Goal: Task Accomplishment & Management: Manage account settings

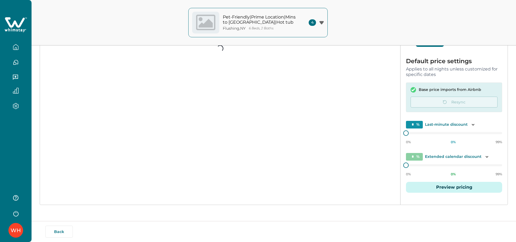
scroll to position [62, 0]
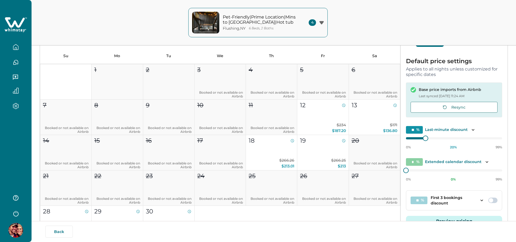
type input "**"
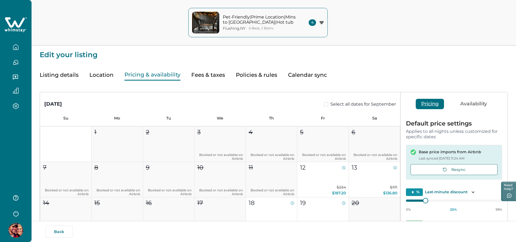
type input "**"
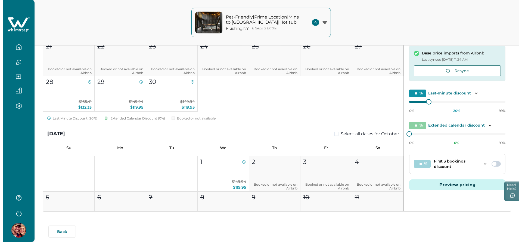
scroll to position [105, 0]
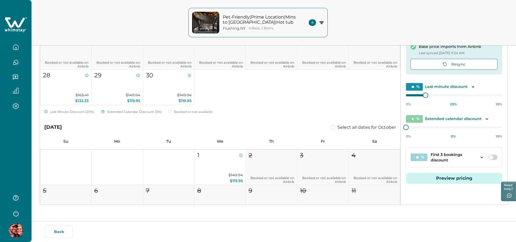
click at [439, 179] on button "Preview pricing" at bounding box center [454, 178] width 96 height 11
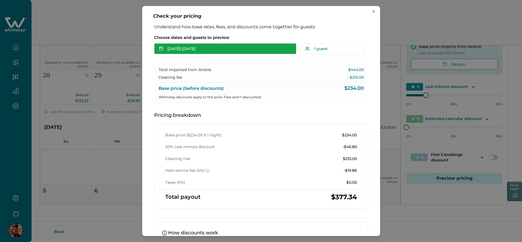
click at [212, 52] on button "[DATE] - [DATE]" at bounding box center [225, 48] width 142 height 11
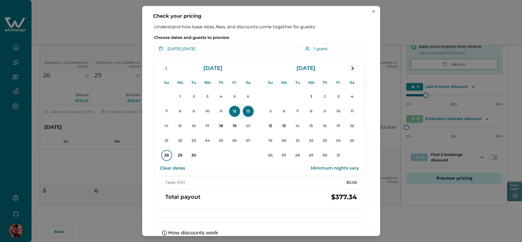
click at [168, 155] on p "28" at bounding box center [166, 155] width 11 height 11
click at [192, 156] on p "30" at bounding box center [193, 155] width 11 height 11
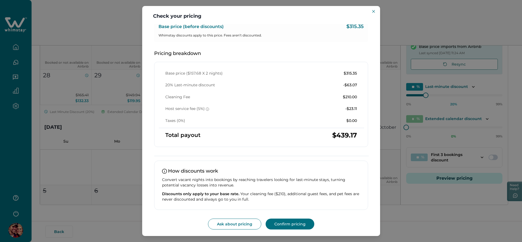
scroll to position [0, 0]
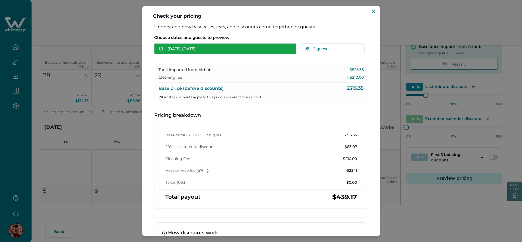
click at [228, 48] on button "[DATE] - [DATE]" at bounding box center [225, 48] width 142 height 11
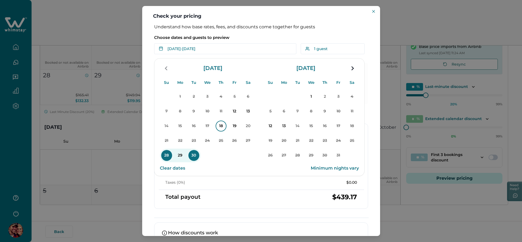
click at [220, 123] on p "18" at bounding box center [221, 125] width 11 height 11
click at [270, 34] on div "Choose dates and guests to preview [DATE] - Su Mo Tu We Th Fr Sa Su Mo Tu We Th…" at bounding box center [261, 43] width 214 height 23
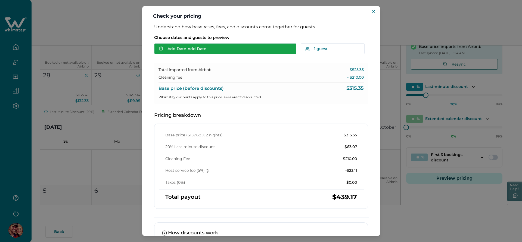
click at [229, 45] on button "Add Date - Add Date" at bounding box center [225, 48] width 142 height 11
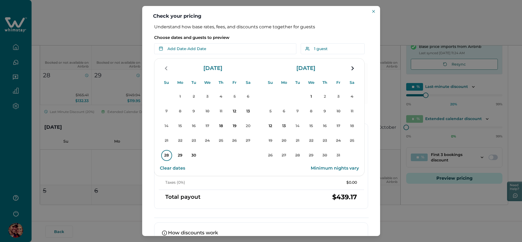
click at [170, 153] on p "28" at bounding box center [166, 155] width 11 height 11
click at [274, 36] on p "Choose dates and guests to preview" at bounding box center [261, 37] width 214 height 5
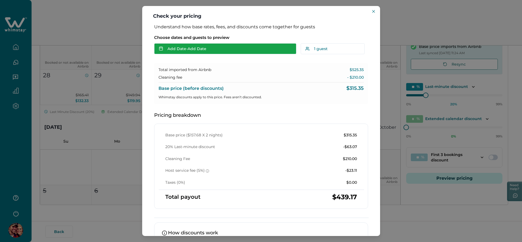
click at [242, 49] on button "Add Date - Add Date" at bounding box center [225, 48] width 142 height 11
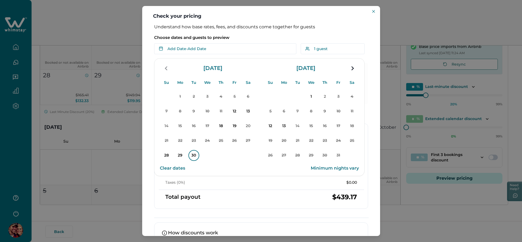
click at [169, 156] on p "28" at bounding box center [166, 155] width 11 height 11
click at [195, 154] on p "30" at bounding box center [193, 155] width 11 height 11
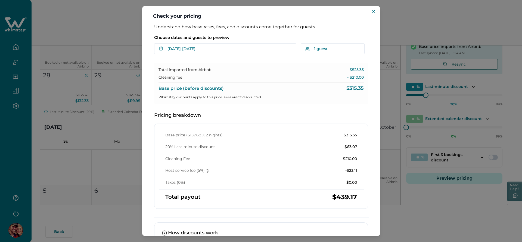
click at [275, 35] on div "Choose dates and guests to preview [DATE] - [DATE] Su Mo Tu We Th Fr Sa Su Mo T…" at bounding box center [261, 43] width 214 height 23
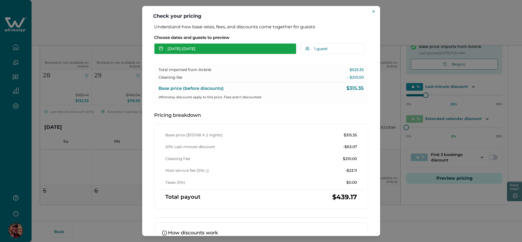
click at [217, 46] on button "[DATE] - [DATE]" at bounding box center [225, 48] width 142 height 11
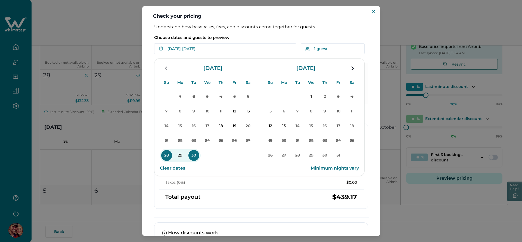
click at [177, 167] on button "Clear dates" at bounding box center [172, 168] width 25 height 11
click at [251, 37] on p "Choose dates and guests to preview" at bounding box center [261, 37] width 214 height 5
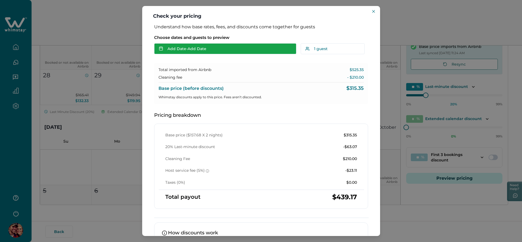
click at [217, 52] on button "Add Date - Add Date" at bounding box center [225, 48] width 142 height 11
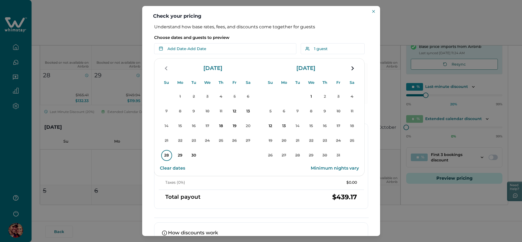
click at [166, 153] on p "28" at bounding box center [166, 155] width 11 height 11
click at [265, 38] on p "Choose dates and guests to preview" at bounding box center [261, 37] width 214 height 5
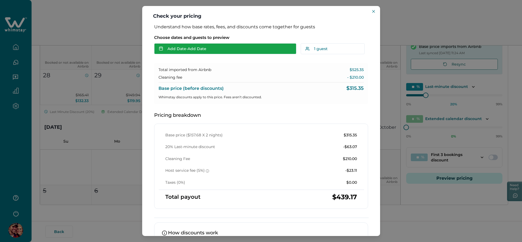
click at [231, 48] on button "Add Date - Add Date" at bounding box center [225, 48] width 142 height 11
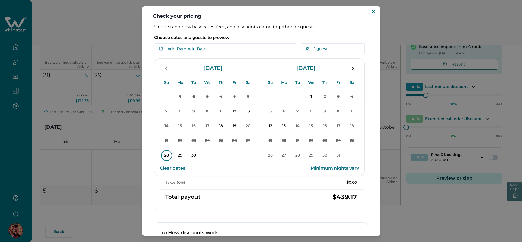
click at [167, 157] on p "28" at bounding box center [166, 155] width 11 height 11
click at [251, 35] on div "Choose dates and guests to preview [DATE] - Su Mo Tu We Th Fr Sa Su Mo Tu We Th…" at bounding box center [261, 43] width 214 height 23
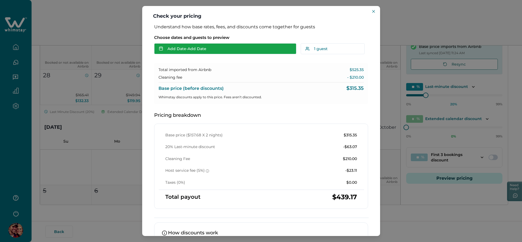
click at [238, 48] on button "Add Date - Add Date" at bounding box center [225, 48] width 142 height 11
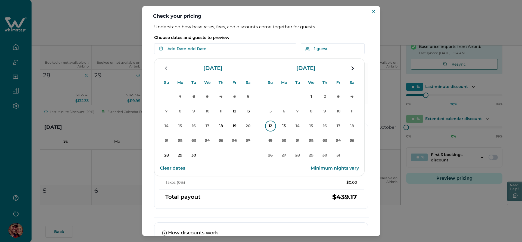
click at [267, 129] on p "12" at bounding box center [270, 125] width 11 height 11
click at [264, 38] on p "Choose dates and guests to preview" at bounding box center [261, 37] width 214 height 5
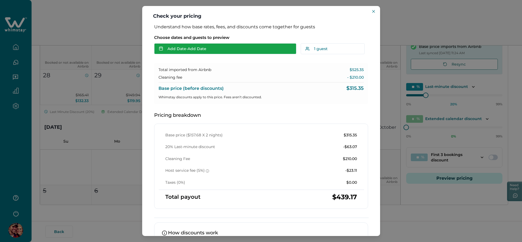
click at [217, 49] on button "Add Date - Add Date" at bounding box center [225, 48] width 142 height 11
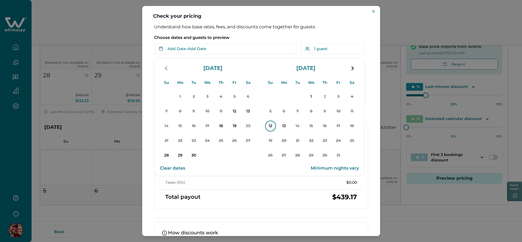
click at [273, 126] on p "12" at bounding box center [270, 125] width 11 height 11
click at [266, 36] on p "Choose dates and guests to preview" at bounding box center [261, 37] width 214 height 5
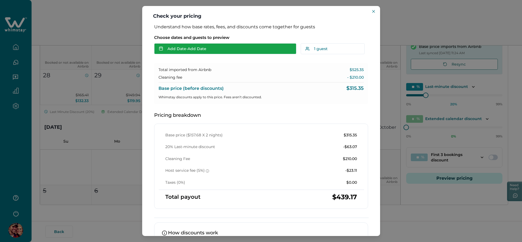
click at [214, 48] on button "Add Date - Add Date" at bounding box center [225, 48] width 142 height 11
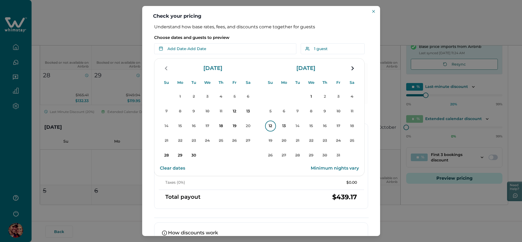
click at [269, 123] on p "12" at bounding box center [270, 125] width 11 height 11
click at [262, 33] on div "Choose dates and guests to preview [DATE] - Su Mo Tu We Th Fr Sa Su Mo Tu We Th…" at bounding box center [261, 43] width 214 height 23
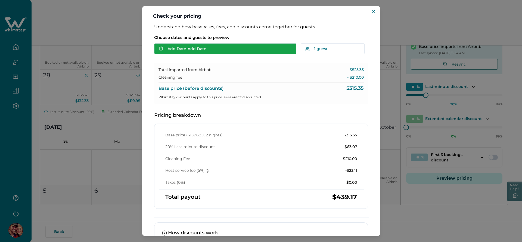
click at [228, 48] on button "Add Date - Add Date" at bounding box center [225, 48] width 142 height 11
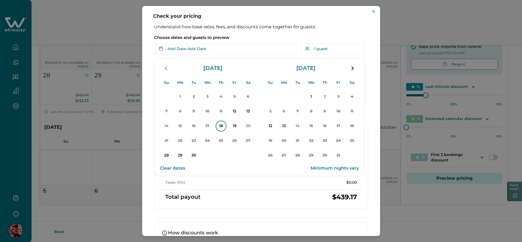
click at [222, 128] on p "18" at bounding box center [221, 125] width 11 height 11
click at [245, 127] on p "20" at bounding box center [248, 125] width 11 height 11
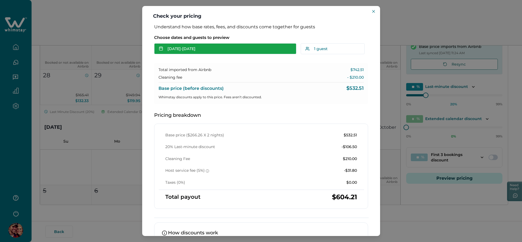
click at [211, 49] on button "[DATE] - [DATE]" at bounding box center [225, 48] width 142 height 11
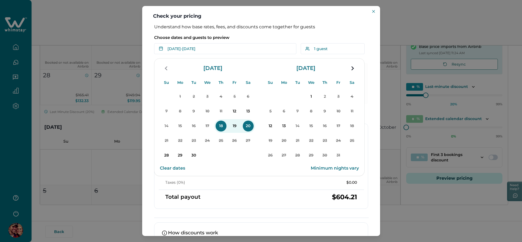
click at [260, 37] on p "Choose dates and guests to preview" at bounding box center [261, 37] width 214 height 5
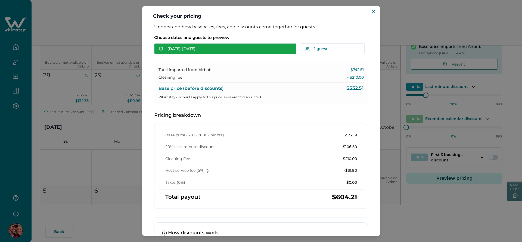
click at [212, 52] on button "[DATE] - [DATE]" at bounding box center [225, 48] width 142 height 11
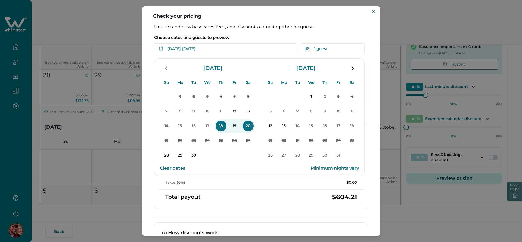
click at [239, 191] on div "Su Mo Tu We Th Fr Sa Su Mo Tu We Th Fr Sa [DATE] Su Mo Tu We Th Fr Sa 1 2 3 4 5…" at bounding box center [259, 133] width 210 height 118
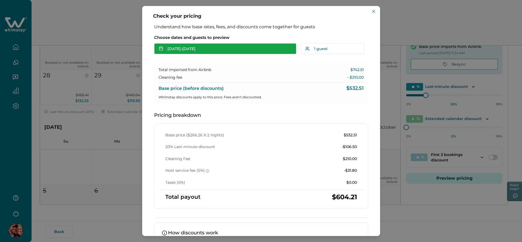
click at [202, 47] on button "[DATE] - [DATE]" at bounding box center [225, 48] width 142 height 11
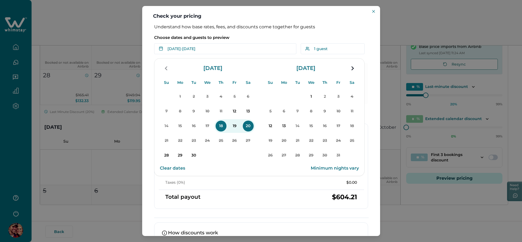
click at [178, 167] on button "Clear dates" at bounding box center [172, 168] width 25 height 11
click at [236, 185] on div "Su Mo Tu We Th Fr Sa Su Mo Tu We Th Fr Sa [DATE] Su Mo Tu We Th Fr Sa 1 2 3 4 5…" at bounding box center [259, 133] width 210 height 118
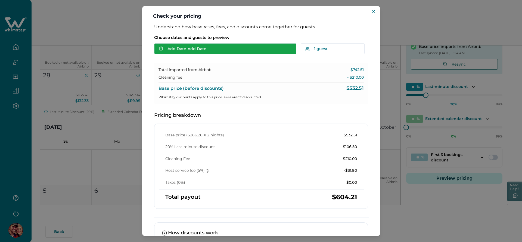
click at [221, 46] on button "Add Date - Add Date" at bounding box center [225, 48] width 142 height 11
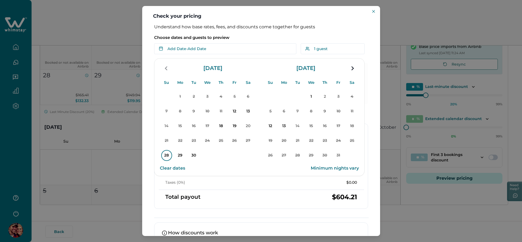
click at [169, 157] on p "28" at bounding box center [166, 155] width 11 height 11
click at [267, 36] on p "Choose dates and guests to preview" at bounding box center [261, 37] width 214 height 5
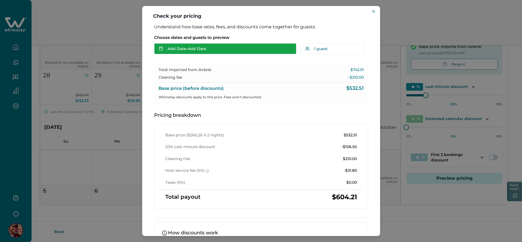
click at [227, 48] on button "Add Date - Add Date" at bounding box center [225, 48] width 142 height 11
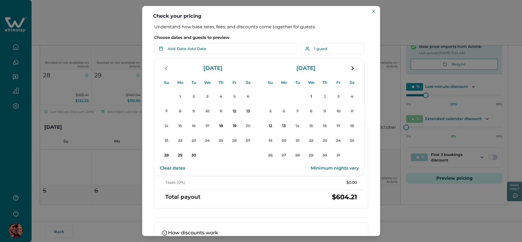
click at [190, 160] on p "30" at bounding box center [193, 155] width 11 height 11
click at [251, 38] on p "Choose dates and guests to preview" at bounding box center [261, 37] width 214 height 5
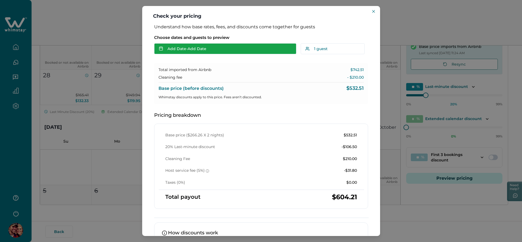
click at [183, 48] on button "Add Date - Add Date" at bounding box center [225, 48] width 142 height 11
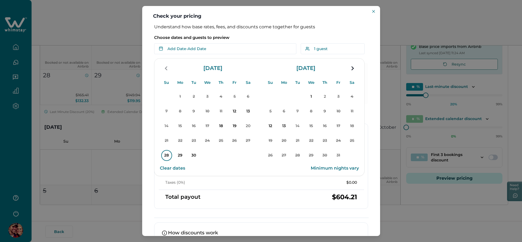
click at [167, 154] on p "28" at bounding box center [166, 155] width 11 height 11
click at [327, 98] on p "2" at bounding box center [324, 96] width 11 height 11
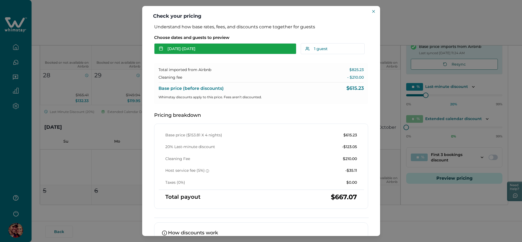
click at [219, 48] on button "[DATE] - [DATE]" at bounding box center [225, 48] width 142 height 11
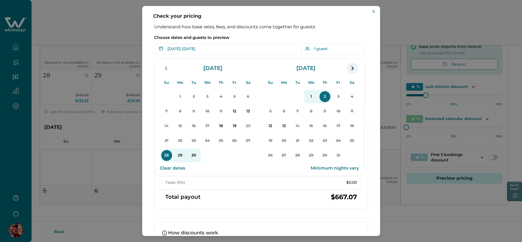
click at [352, 70] on icon "navigation button" at bounding box center [352, 68] width 9 height 10
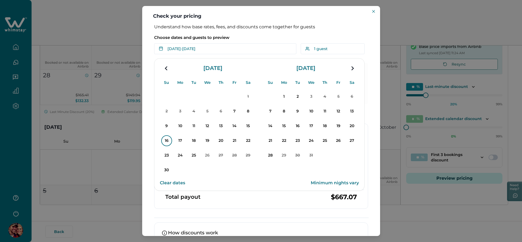
click at [163, 139] on p "16" at bounding box center [166, 140] width 11 height 11
click at [217, 139] on p "20" at bounding box center [221, 140] width 11 height 11
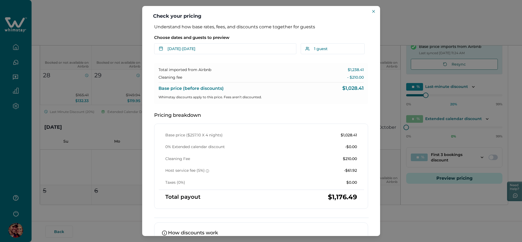
click at [200, 43] on div "Choose dates and guests to preview [DATE] - [DATE] Su Mo Tu We Th Fr Sa Su Mo T…" at bounding box center [261, 43] width 214 height 23
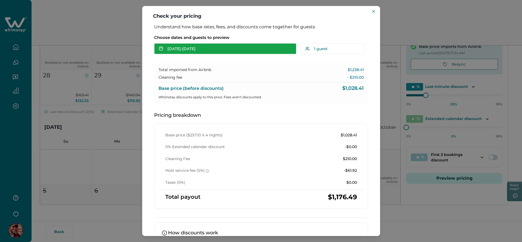
click at [200, 47] on button "[DATE] - [DATE]" at bounding box center [225, 48] width 142 height 11
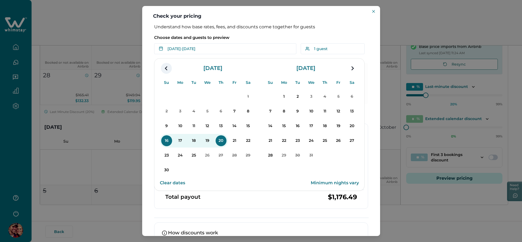
click at [166, 68] on icon "navigation button" at bounding box center [166, 68] width 2 height 4
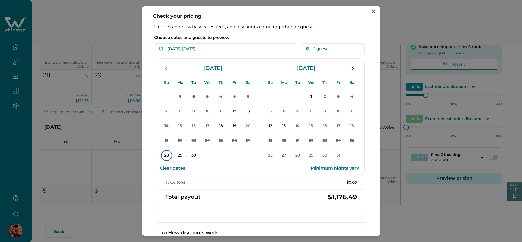
click at [164, 154] on p "28" at bounding box center [166, 155] width 11 height 11
click at [325, 95] on p "2" at bounding box center [324, 96] width 11 height 11
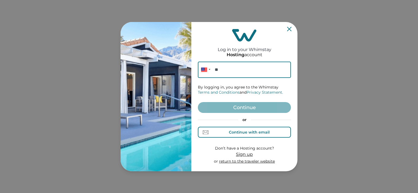
click at [245, 131] on div "Continue with email" at bounding box center [249, 132] width 41 height 4
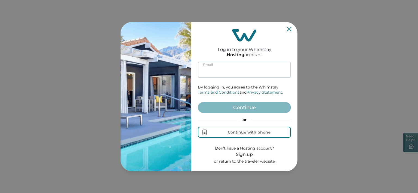
click at [231, 71] on input at bounding box center [244, 70] width 93 height 16
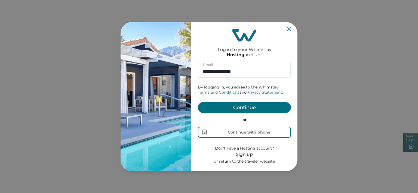
type input "**********"
click at [240, 107] on button "Continue" at bounding box center [244, 107] width 93 height 11
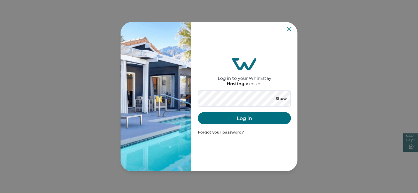
click at [272, 40] on div "Log in to your Whimstay Hosting account Show Log in Forgot your password?" at bounding box center [244, 96] width 93 height 145
click at [282, 98] on button "Show" at bounding box center [281, 99] width 20 height 8
click at [230, 121] on button "Log in" at bounding box center [244, 118] width 93 height 12
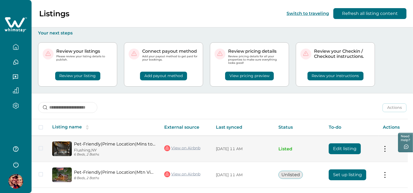
click at [345, 151] on button "Edit listing" at bounding box center [345, 149] width 32 height 11
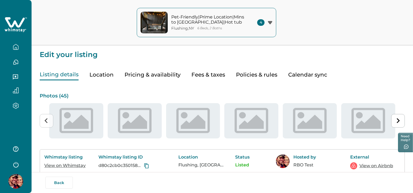
click at [152, 75] on button "Pricing & availability" at bounding box center [152, 74] width 56 height 11
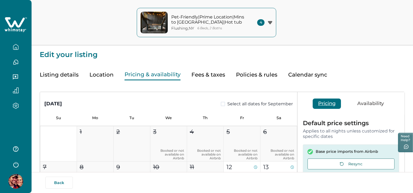
type input "**"
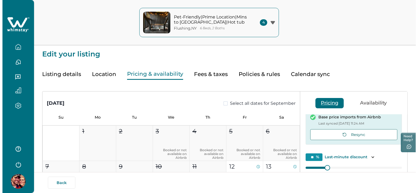
scroll to position [110, 0]
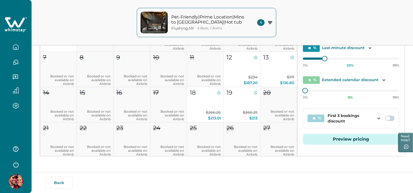
click at [358, 139] on button "Preview pricing" at bounding box center [351, 139] width 96 height 11
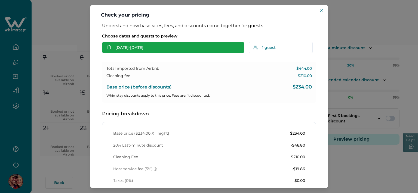
click at [127, 49] on button "[DATE] - [DATE]" at bounding box center [173, 47] width 142 height 11
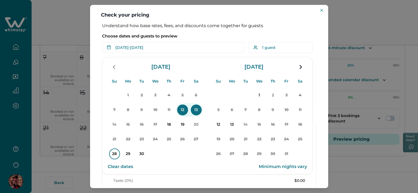
click at [115, 154] on p "28" at bounding box center [114, 154] width 11 height 11
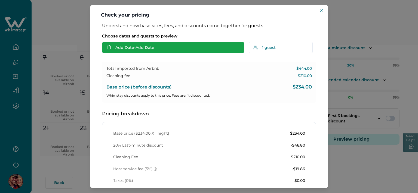
click at [143, 46] on button "Add Date - Add Date" at bounding box center [173, 47] width 142 height 11
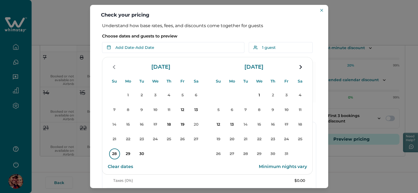
click at [114, 155] on p "28" at bounding box center [114, 154] width 11 height 11
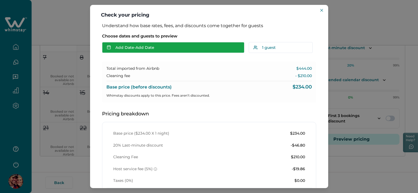
click at [130, 50] on button "Add Date - Add Date" at bounding box center [173, 47] width 142 height 11
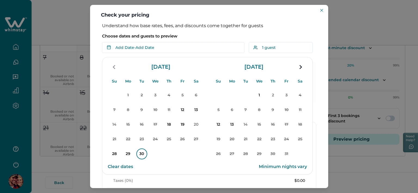
drag, startPoint x: 116, startPoint y: 153, endPoint x: 138, endPoint y: 151, distance: 21.6
click at [138, 151] on div "1 2 3 4 5 6 7 8 9 10 11 12 13 14 15 16 17 18 19 20 21 22 23 24 25 26 27 28 29 30" at bounding box center [155, 124] width 95 height 73
click at [143, 152] on p "30" at bounding box center [141, 154] width 11 height 11
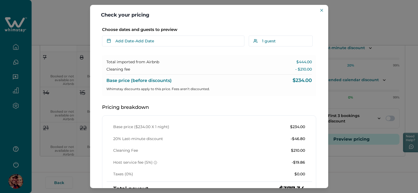
scroll to position [0, 0]
